Goal: Task Accomplishment & Management: Complete application form

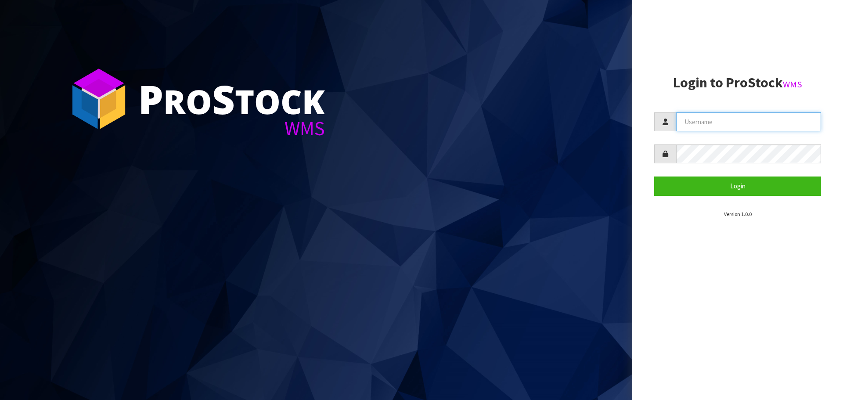
click at [722, 127] on input "text" at bounding box center [748, 121] width 145 height 19
type input "[PERSON_NAME][EMAIL_ADDRESS][DOMAIN_NAME]"
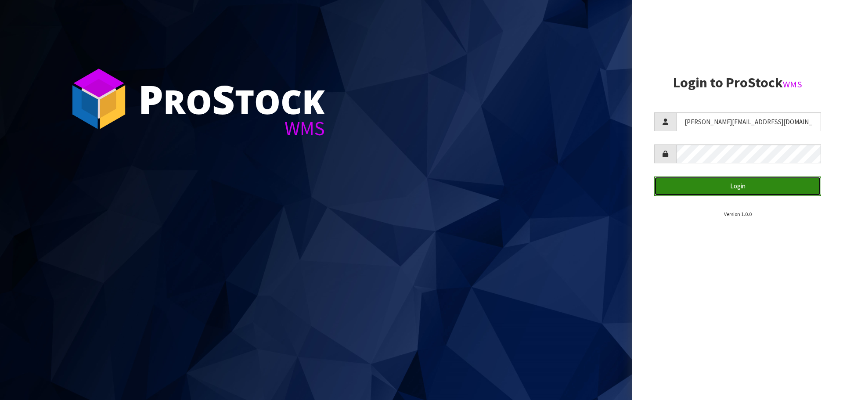
click at [788, 190] on button "Login" at bounding box center [737, 185] width 167 height 19
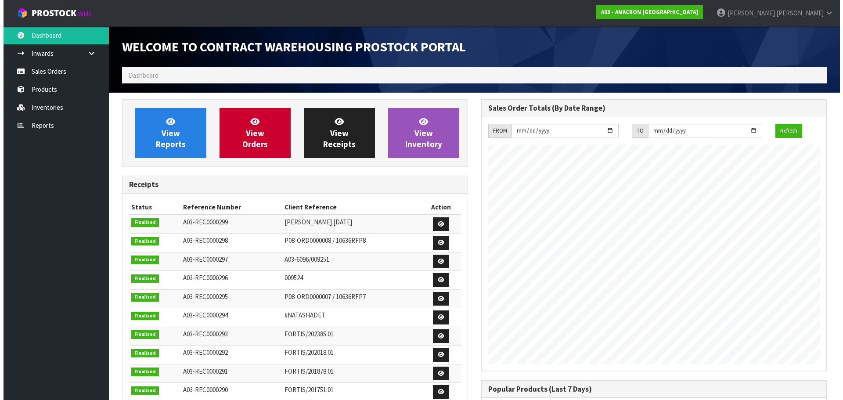
scroll to position [373, 359]
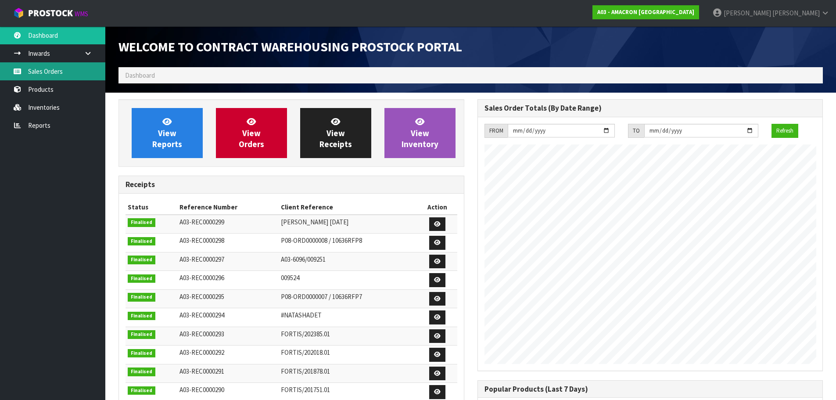
click at [36, 71] on link "Sales Orders" at bounding box center [52, 71] width 105 height 18
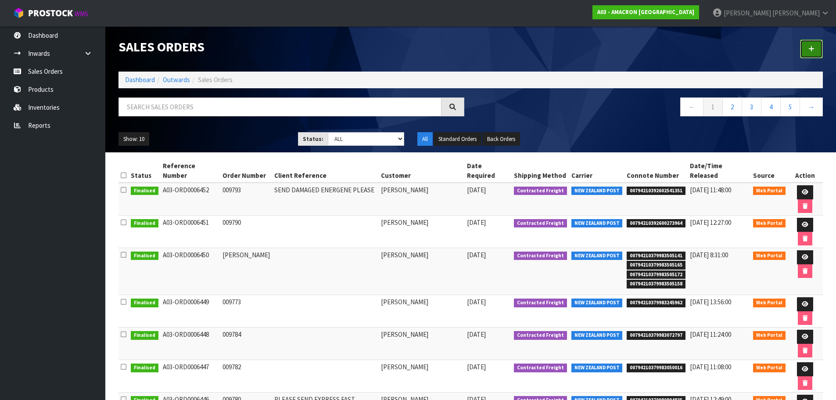
click at [808, 50] on link at bounding box center [811, 49] width 23 height 19
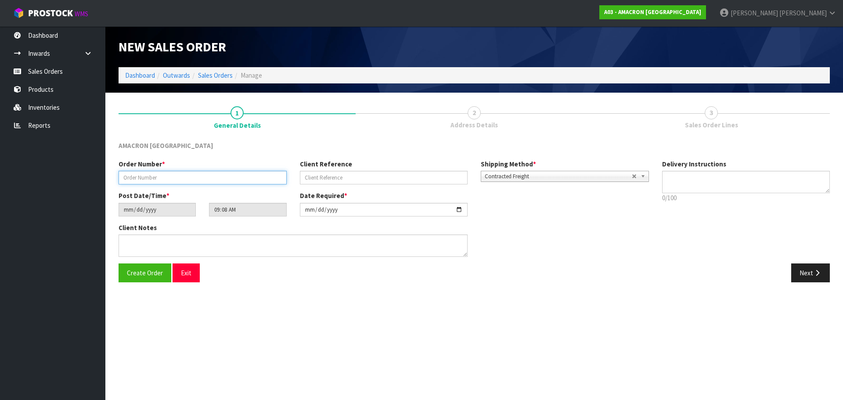
click at [199, 179] on input "text" at bounding box center [203, 178] width 168 height 14
click at [185, 180] on input "text" at bounding box center [203, 178] width 168 height 14
type input "009795"
click at [808, 274] on button "Next" at bounding box center [810, 272] width 39 height 19
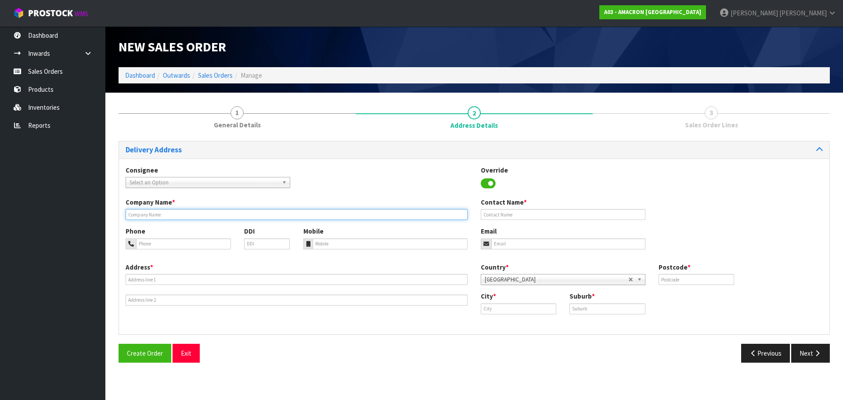
drag, startPoint x: 149, startPoint y: 215, endPoint x: 358, endPoint y: 232, distance: 209.6
click at [150, 214] on input "text" at bounding box center [297, 214] width 342 height 11
click at [161, 218] on input "text" at bounding box center [297, 214] width 342 height 11
paste input "[PERSON_NAME]"
type input "[PERSON_NAME]"
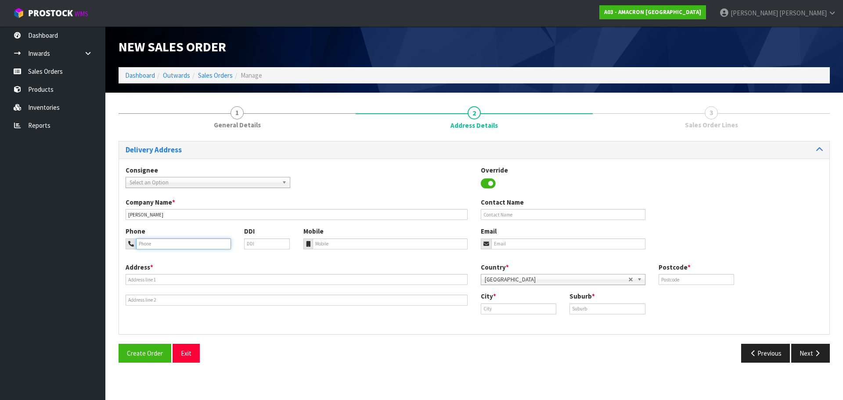
click at [176, 245] on input "tel" at bounding box center [183, 243] width 95 height 11
paste input "+ (642) 136-3024"
type input "+ (642) 136-3024"
click at [340, 247] on input "tel" at bounding box center [389, 243] width 155 height 11
paste input "+ (642) 136-3024"
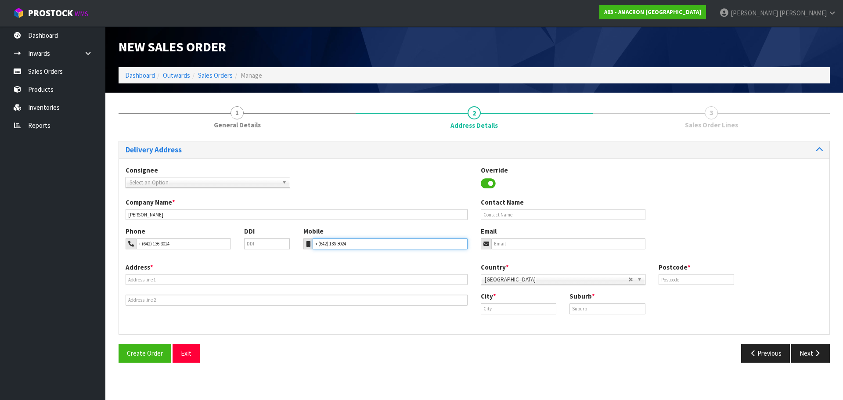
type input "+ (642) 136-3024"
click at [251, 286] on div "Address *" at bounding box center [296, 283] width 355 height 43
drag, startPoint x: 272, startPoint y: 287, endPoint x: 304, endPoint y: 287, distance: 32.5
click at [272, 287] on div "Address *" at bounding box center [296, 283] width 355 height 43
click at [167, 281] on input "text" at bounding box center [297, 279] width 342 height 11
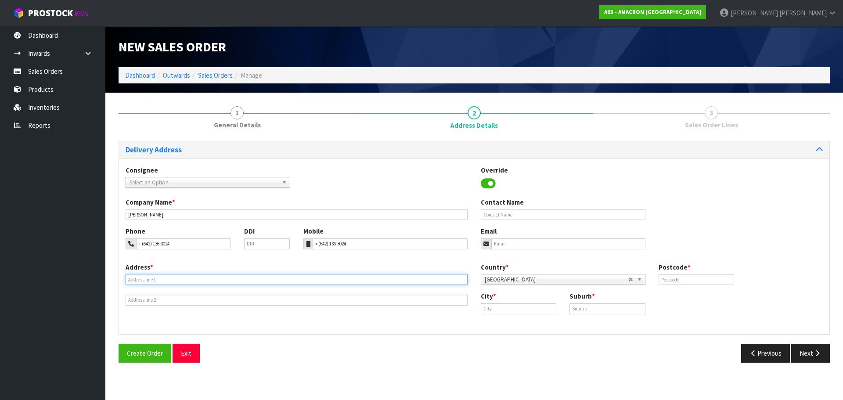
paste input "[STREET_ADDRESS]"
type input "[STREET_ADDRESS]"
click at [538, 309] on input "text" at bounding box center [518, 308] width 75 height 11
paste input "Foxton"
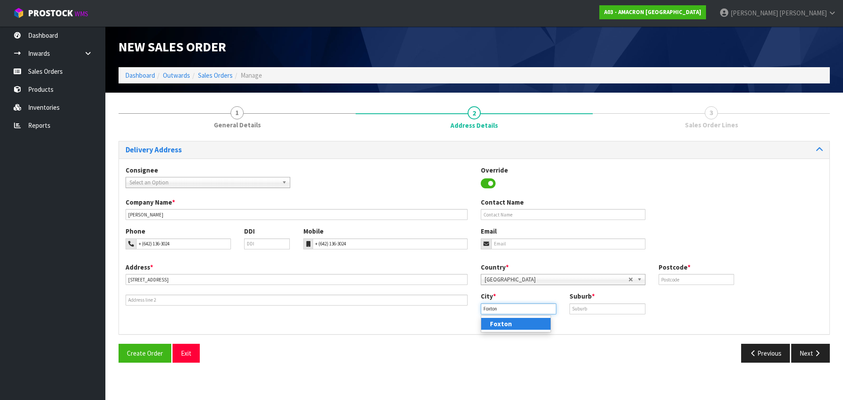
type input "Foxton"
click at [589, 303] on div "Suburb *" at bounding box center [607, 302] width 89 height 22
paste input "FOXTON"
drag, startPoint x: 588, startPoint y: 308, endPoint x: 630, endPoint y: 306, distance: 41.8
click at [588, 308] on input "text" at bounding box center [606, 308] width 75 height 11
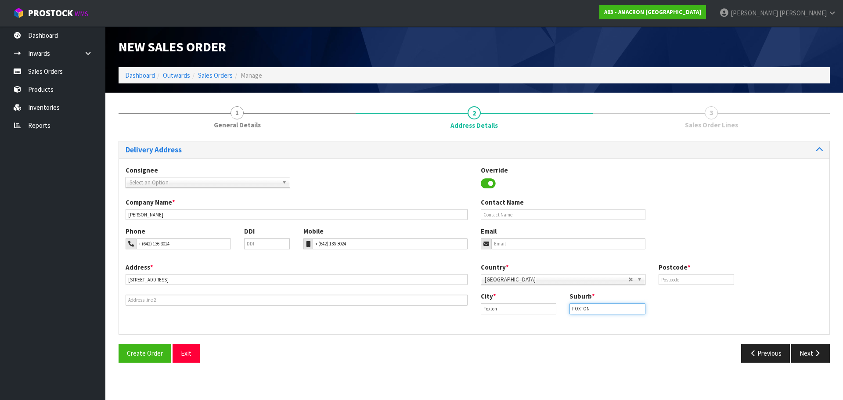
type input "FOXTON"
click at [676, 289] on div "Country * [GEOGRAPHIC_DATA] [GEOGRAPHIC_DATA] [GEOGRAPHIC_DATA] [GEOGRAPHIC_DAT…" at bounding box center [651, 276] width 355 height 29
click at [694, 274] on input "text" at bounding box center [695, 279] width 75 height 11
type input "4814"
click at [818, 351] on icon "button" at bounding box center [817, 353] width 8 height 7
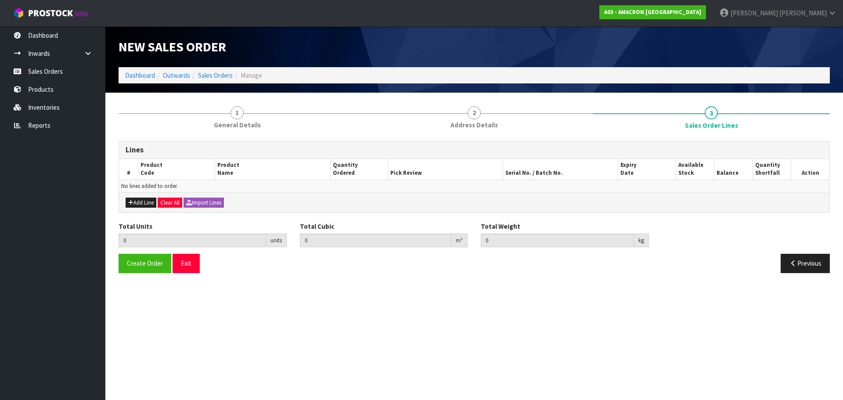
click at [121, 195] on div "Add Line Clear All Import Lines" at bounding box center [474, 202] width 710 height 20
click at [136, 201] on button "Add Line" at bounding box center [141, 203] width 31 height 11
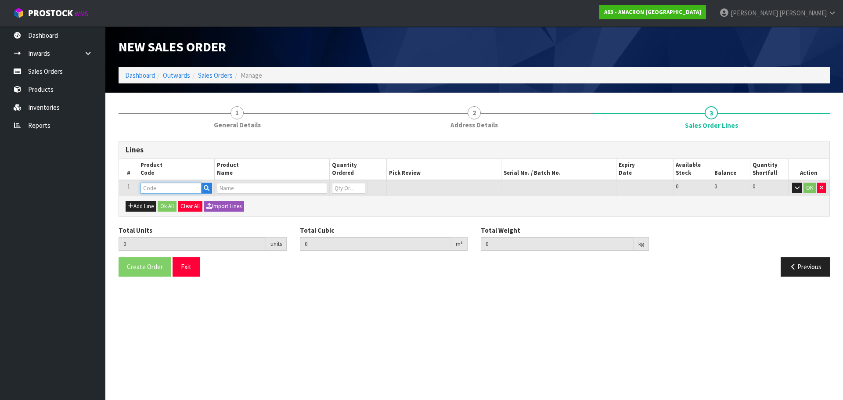
click at [150, 190] on input "text" at bounding box center [170, 188] width 61 height 11
type input "VC"
click at [167, 204] on link "VC O15" at bounding box center [175, 203] width 69 height 12
type input "VCO15"
type input "0.000000"
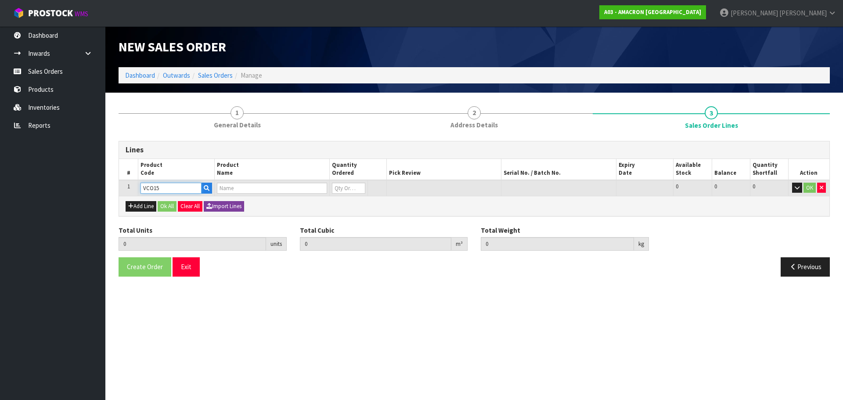
type input "0.000"
type input "VITAZYME [PERSON_NAME] OIL 15LT"
type input "0"
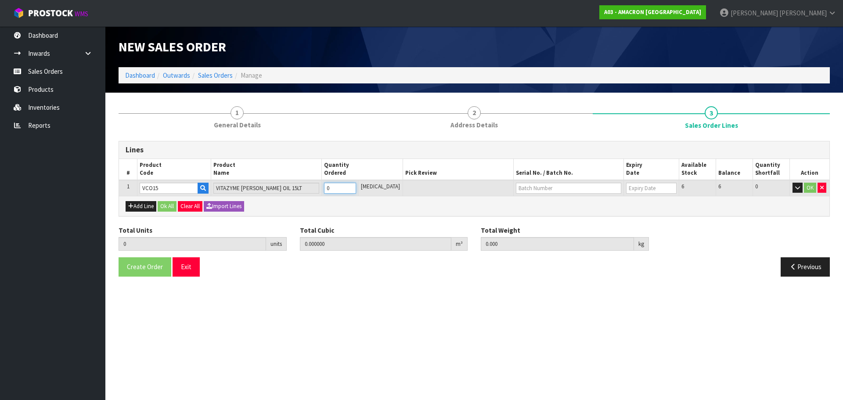
click at [343, 184] on input "0" at bounding box center [340, 188] width 32 height 11
type input "0"
type input "1"
type input "0.02436"
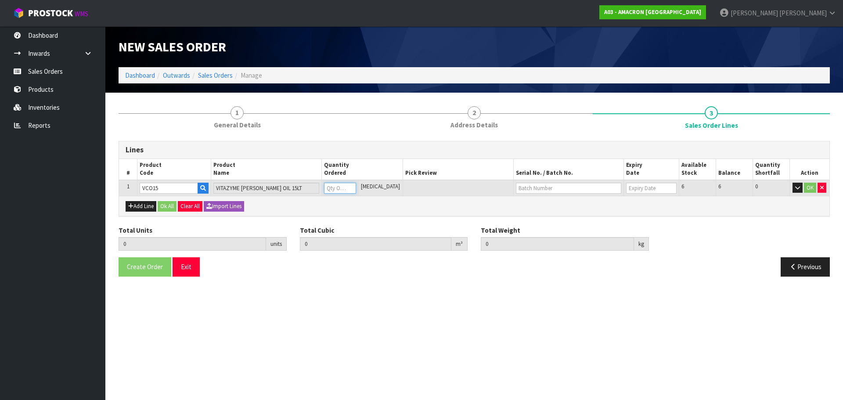
type input "15"
type input "1"
click at [807, 190] on button "OK" at bounding box center [810, 188] width 12 height 11
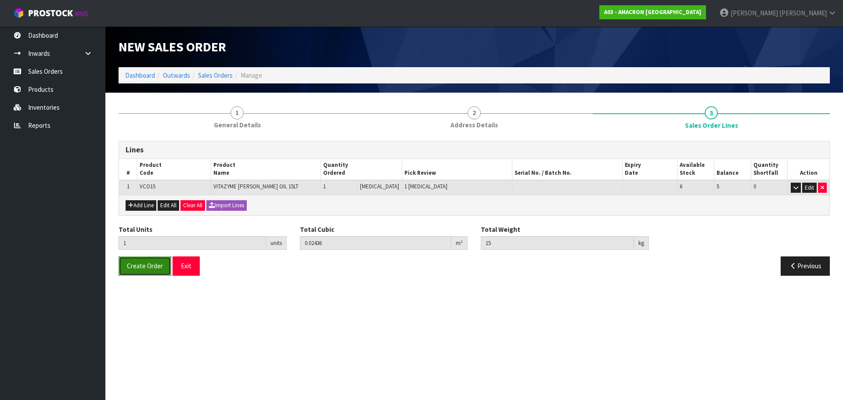
click at [129, 269] on span "Create Order" at bounding box center [145, 266] width 36 height 8
